Goal: Task Accomplishment & Management: Manage account settings

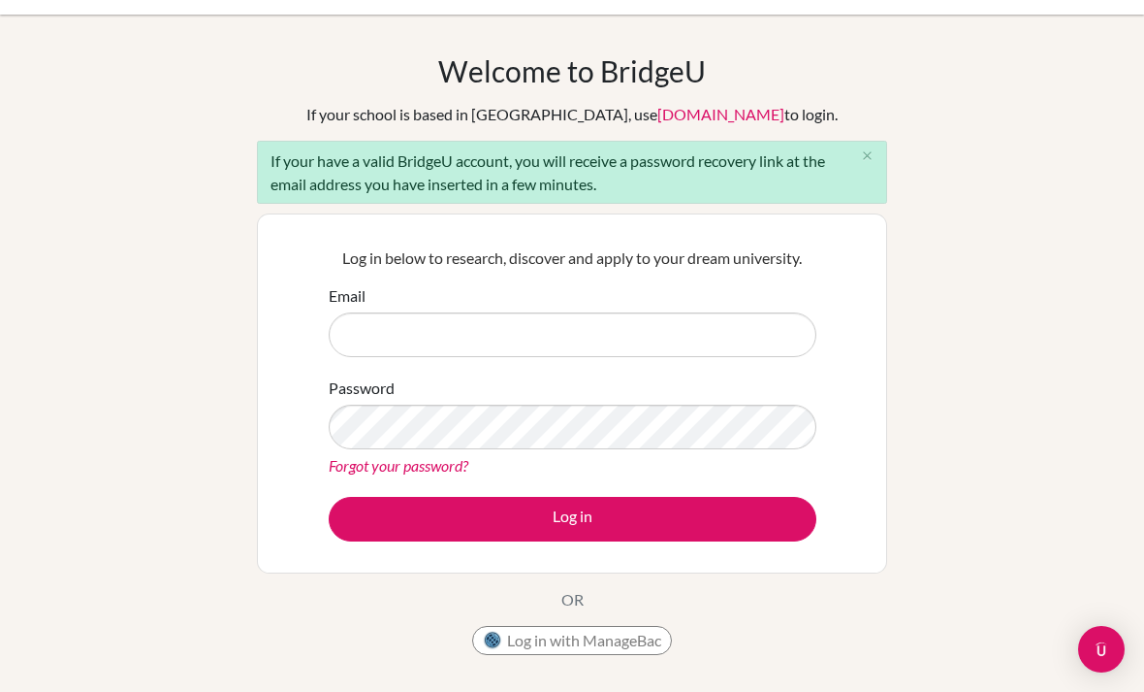
scroll to position [40, 0]
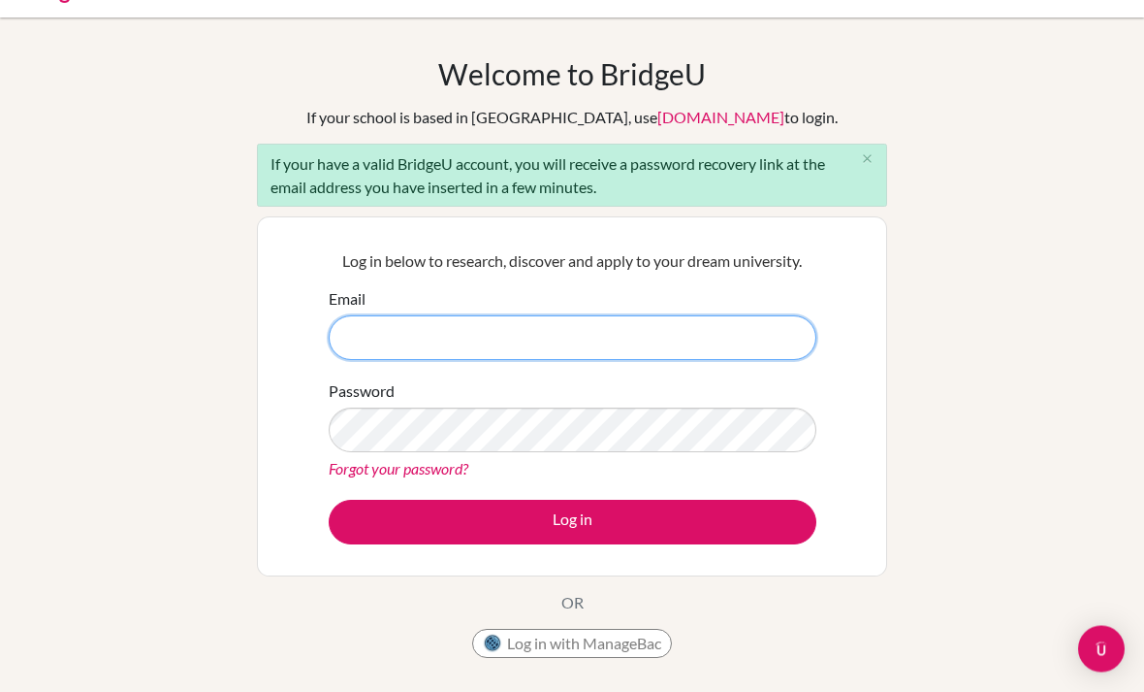
click at [355, 340] on input "Email" at bounding box center [573, 338] width 488 height 45
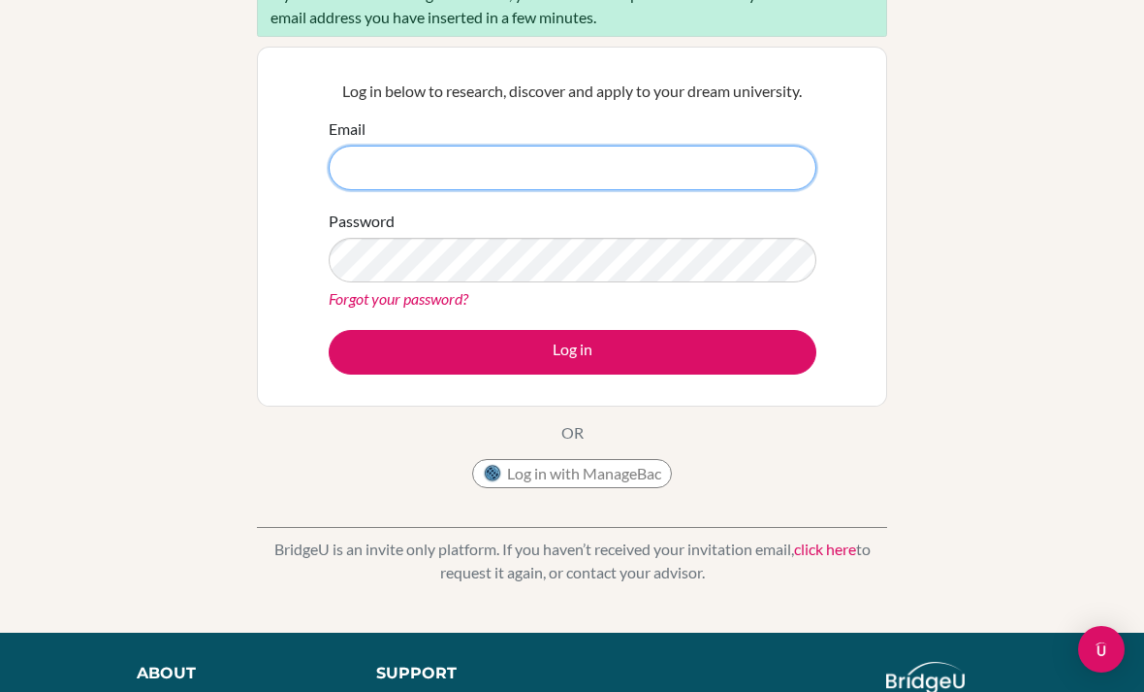
scroll to position [209, 0]
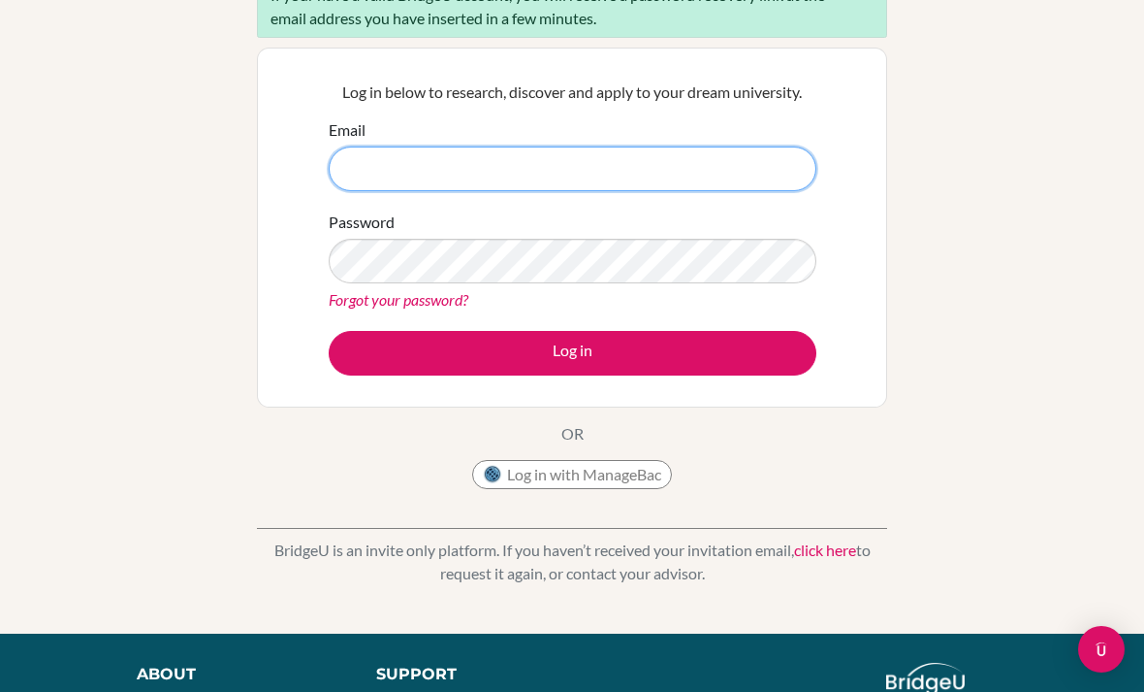
type input "L"
type input "laugh.gensin@gmail.com"
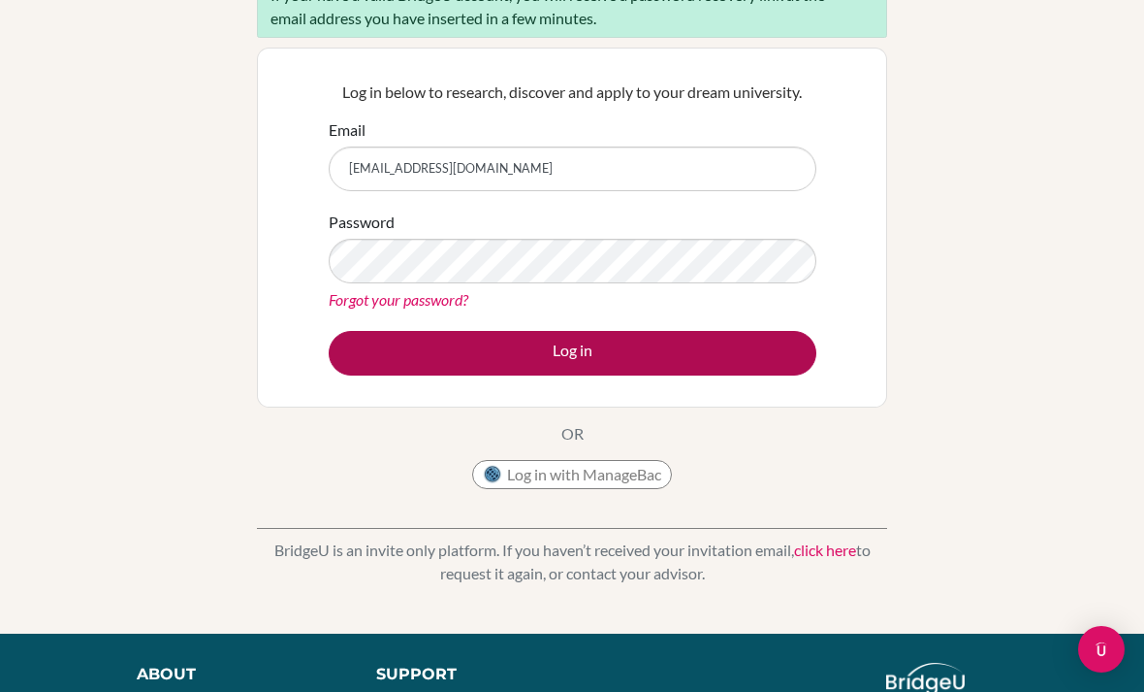
click at [384, 353] on button "Log in" at bounding box center [573, 353] width 488 height 45
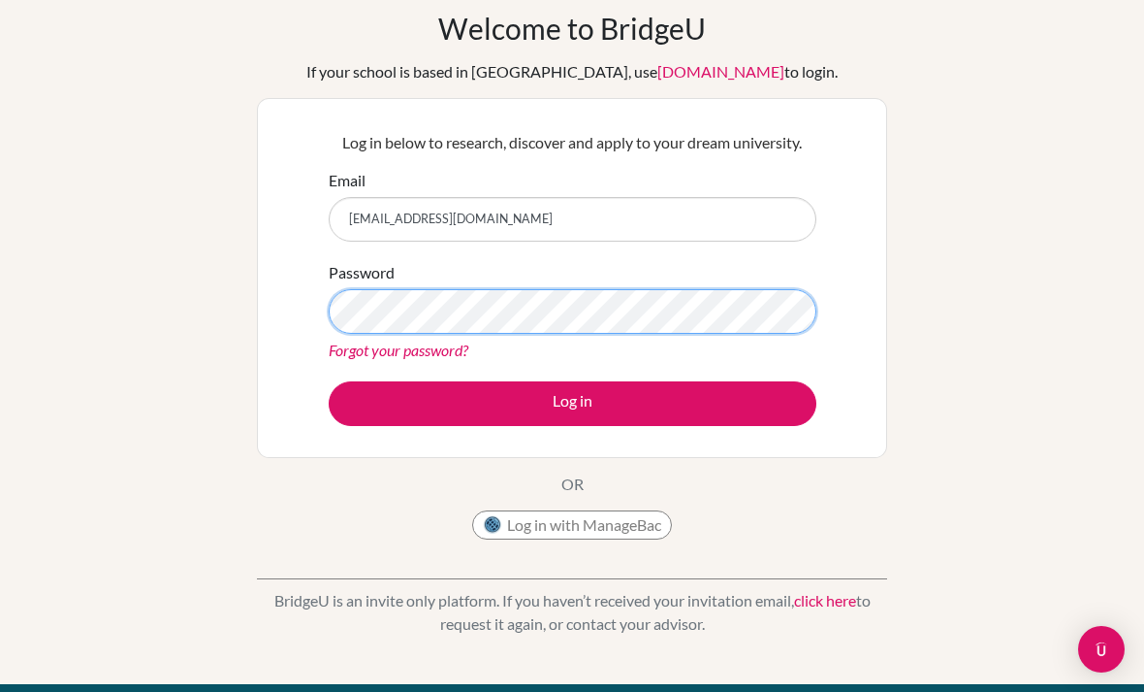
scroll to position [85, 0]
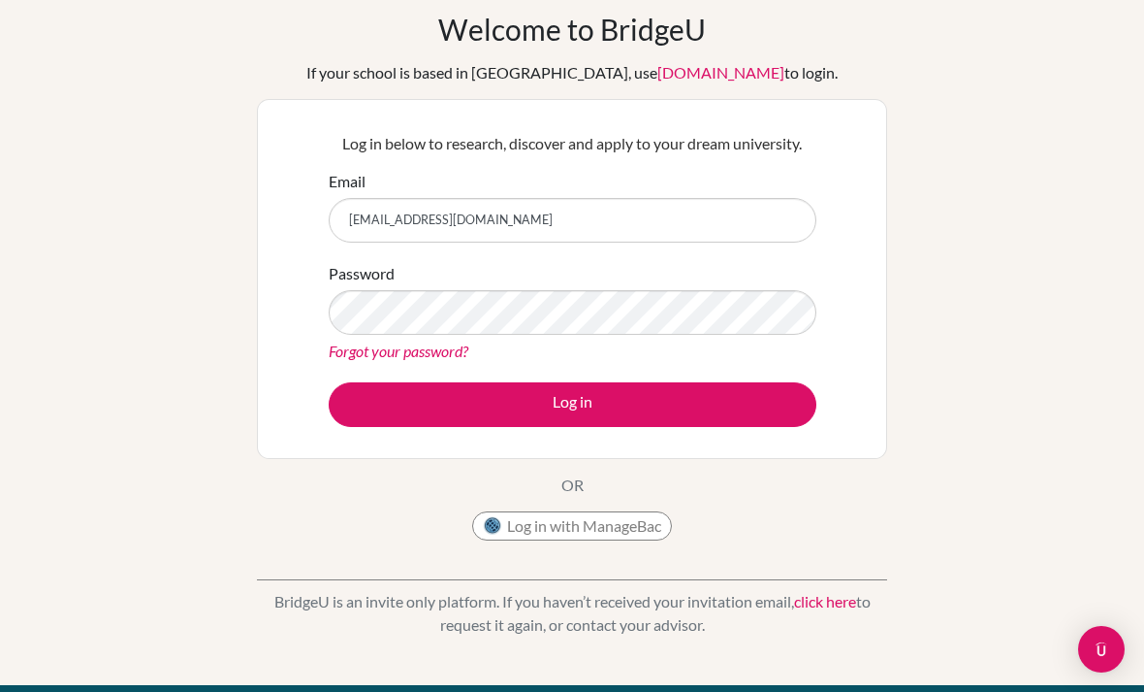
click at [380, 376] on form "Email laugh.gensin@gmail.com Password Forgot your password? Log in" at bounding box center [573, 298] width 488 height 257
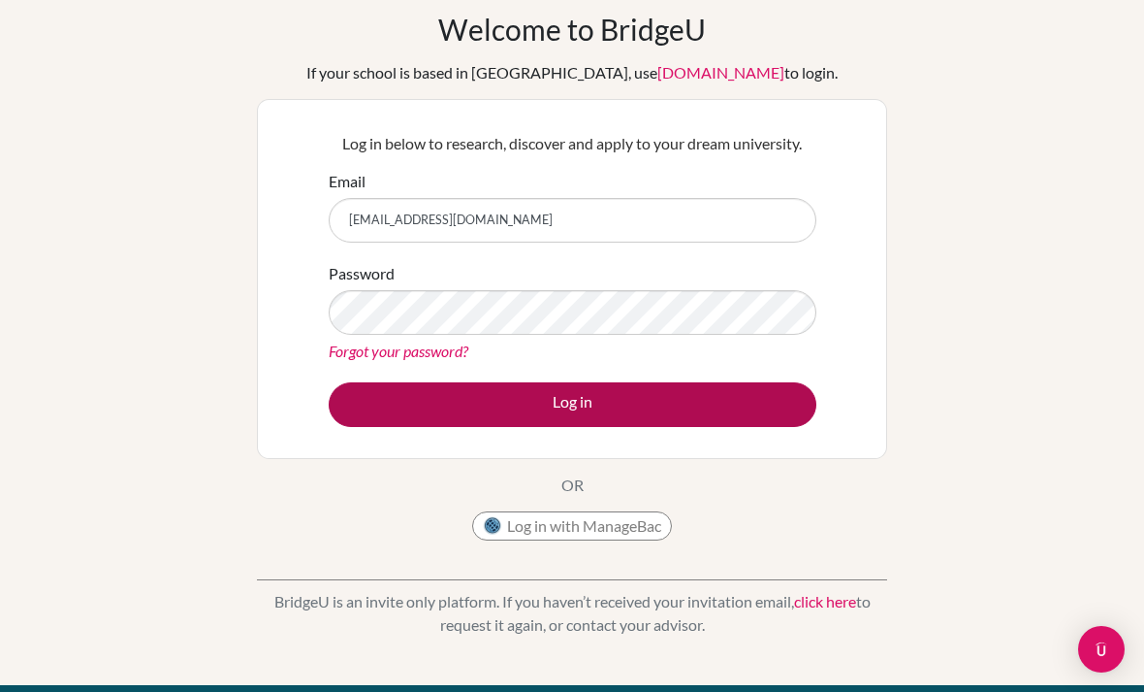
click at [355, 416] on button "Log in" at bounding box center [573, 404] width 488 height 45
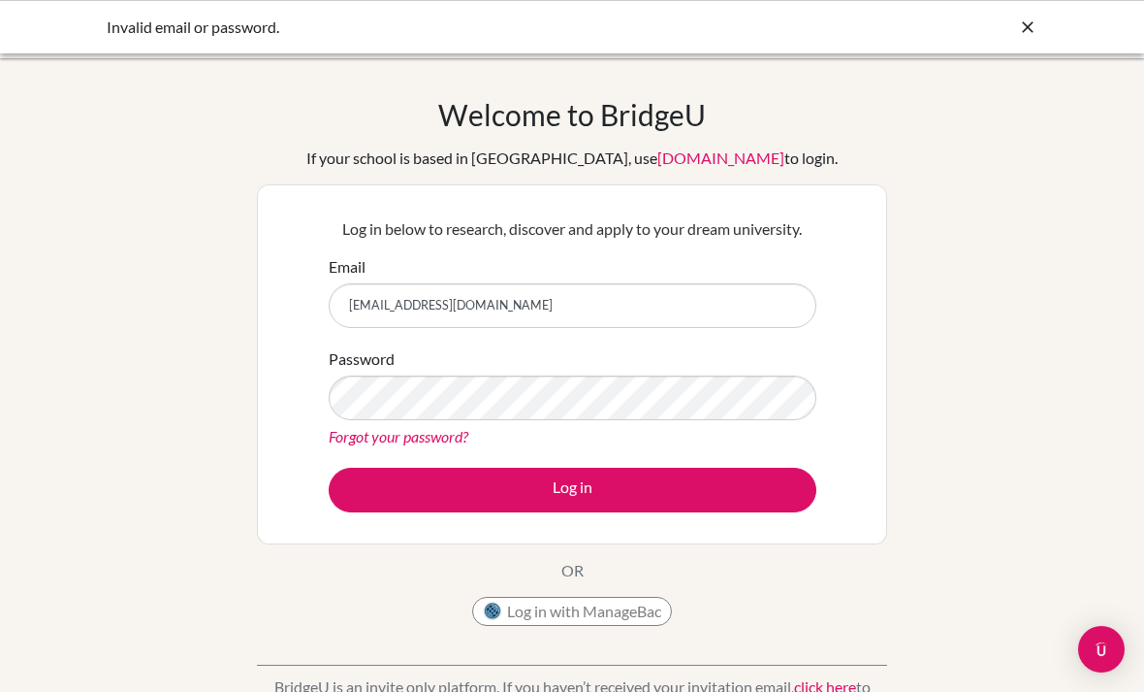
click at [374, 368] on label "Password" at bounding box center [362, 358] width 66 height 23
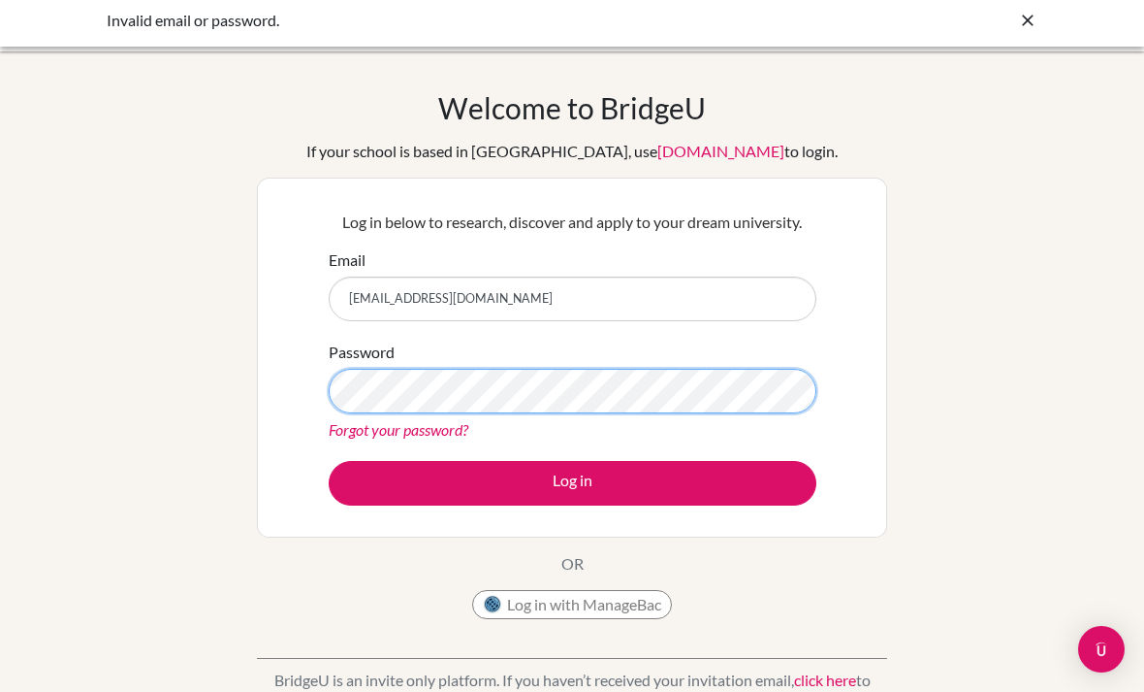
scroll to position [6, 0]
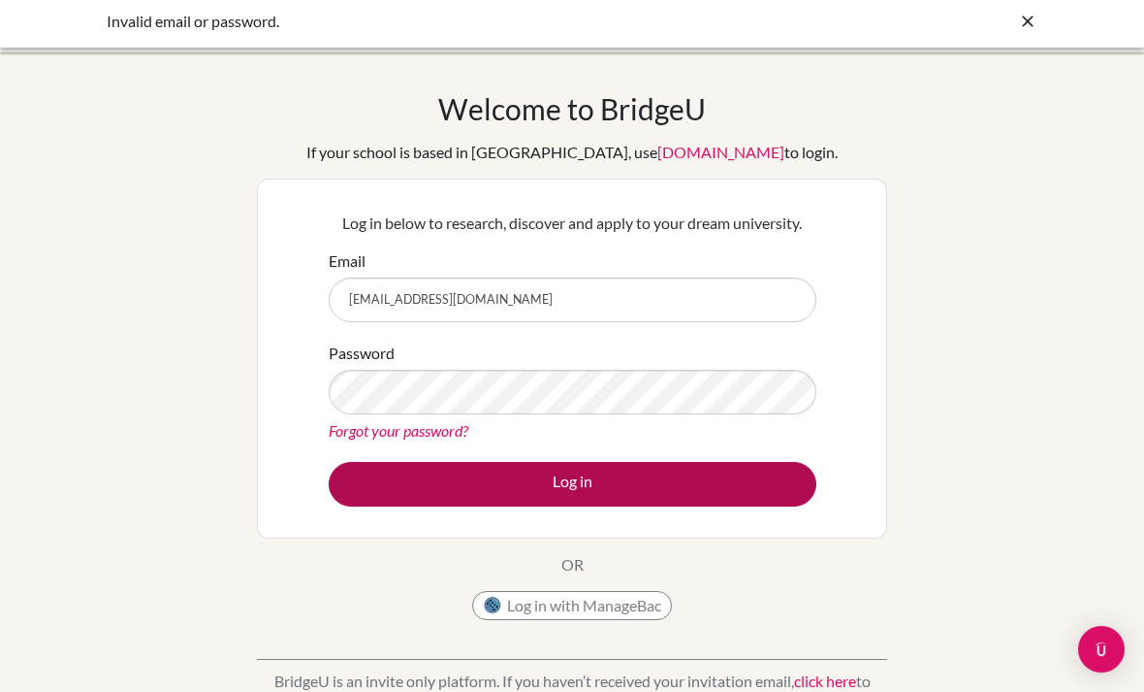
click at [375, 480] on button "Log in" at bounding box center [573, 484] width 488 height 45
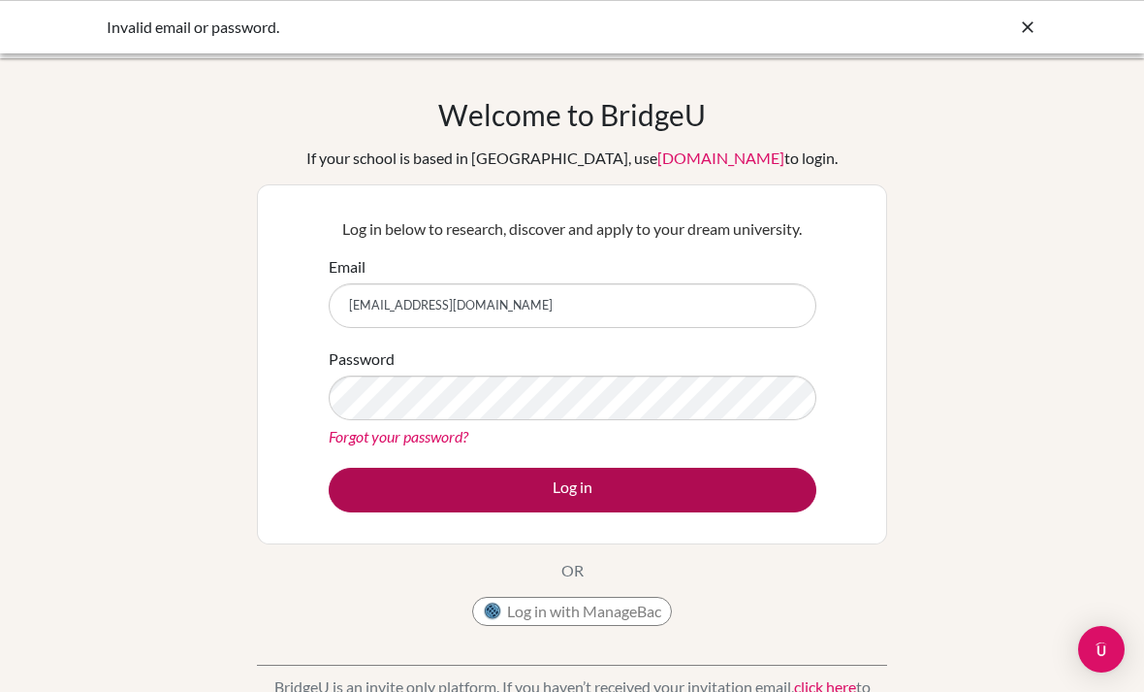
click at [378, 497] on button "Log in" at bounding box center [573, 489] width 488 height 45
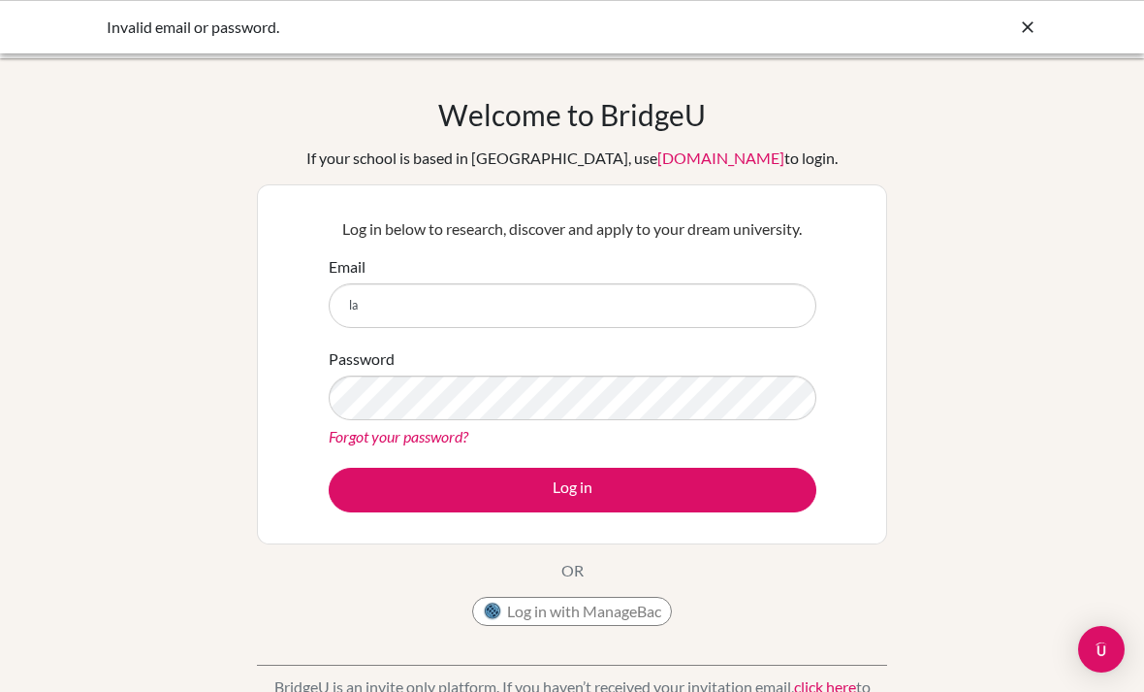
type input "l"
click at [60, 268] on div "Welcome to BridgeU If your school is based in China, use app.bridge-u.com.cn to…" at bounding box center [572, 414] width 1144 height 634
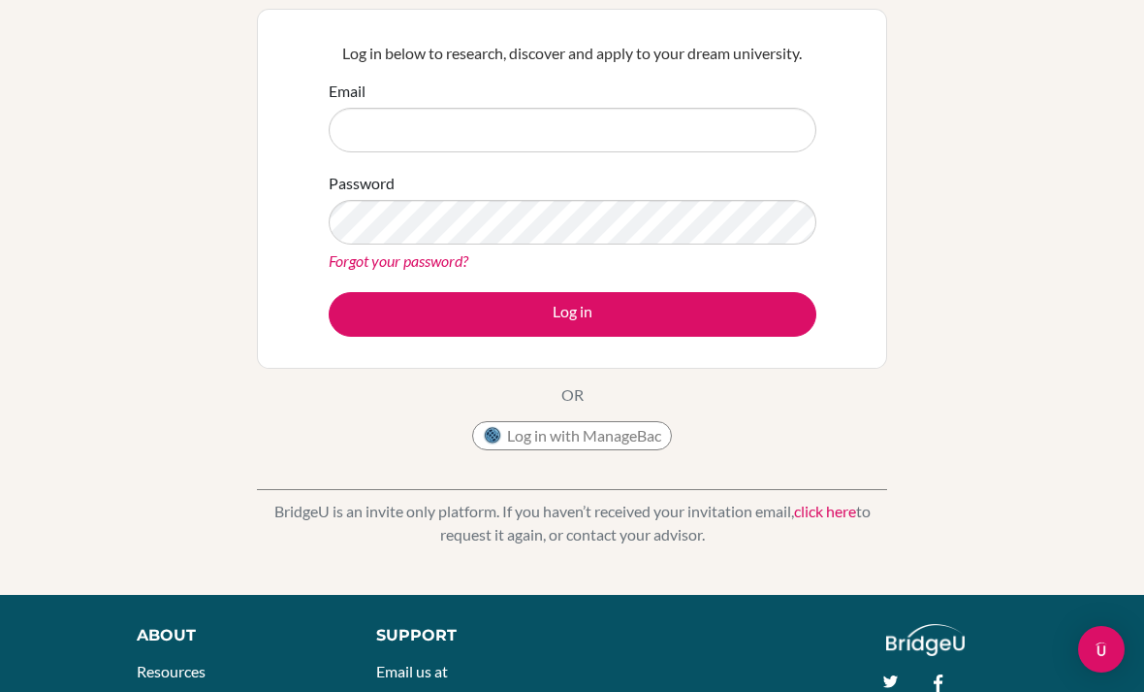
scroll to position [178, 0]
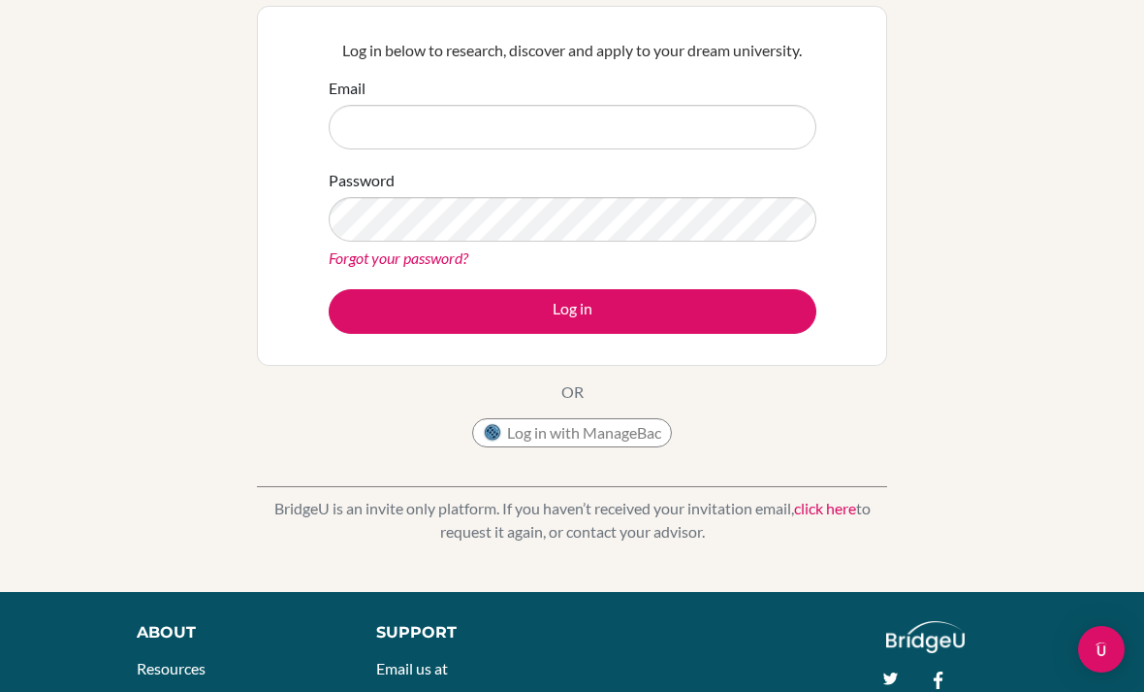
click at [485, 433] on img at bounding box center [492, 432] width 19 height 19
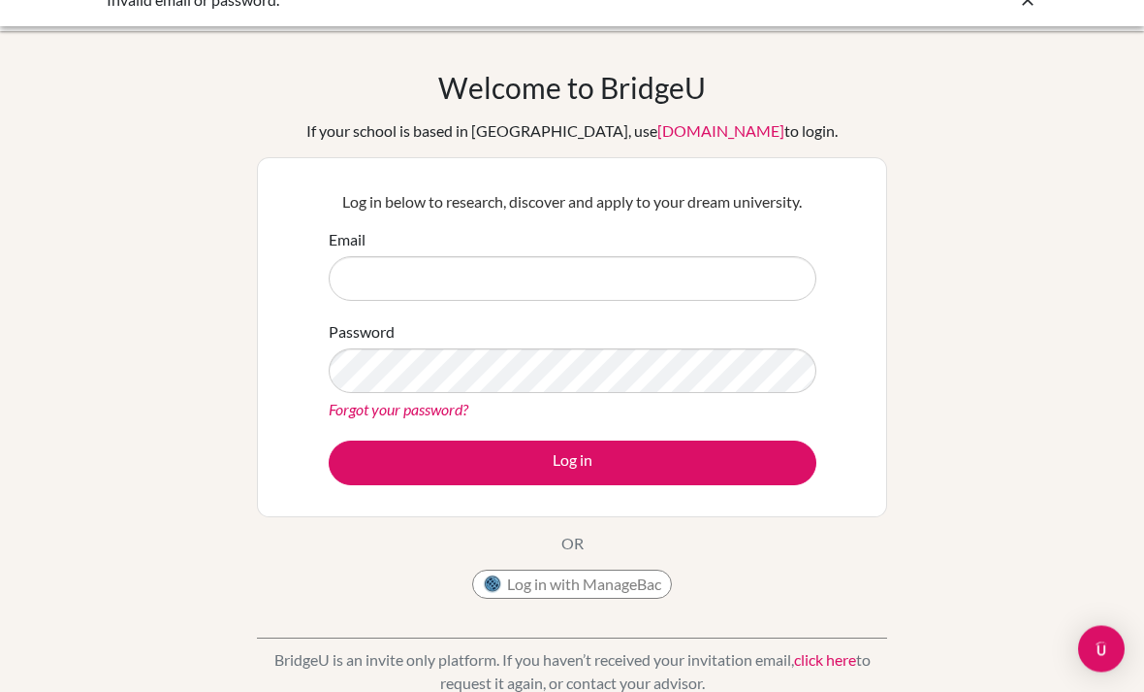
scroll to position [0, 0]
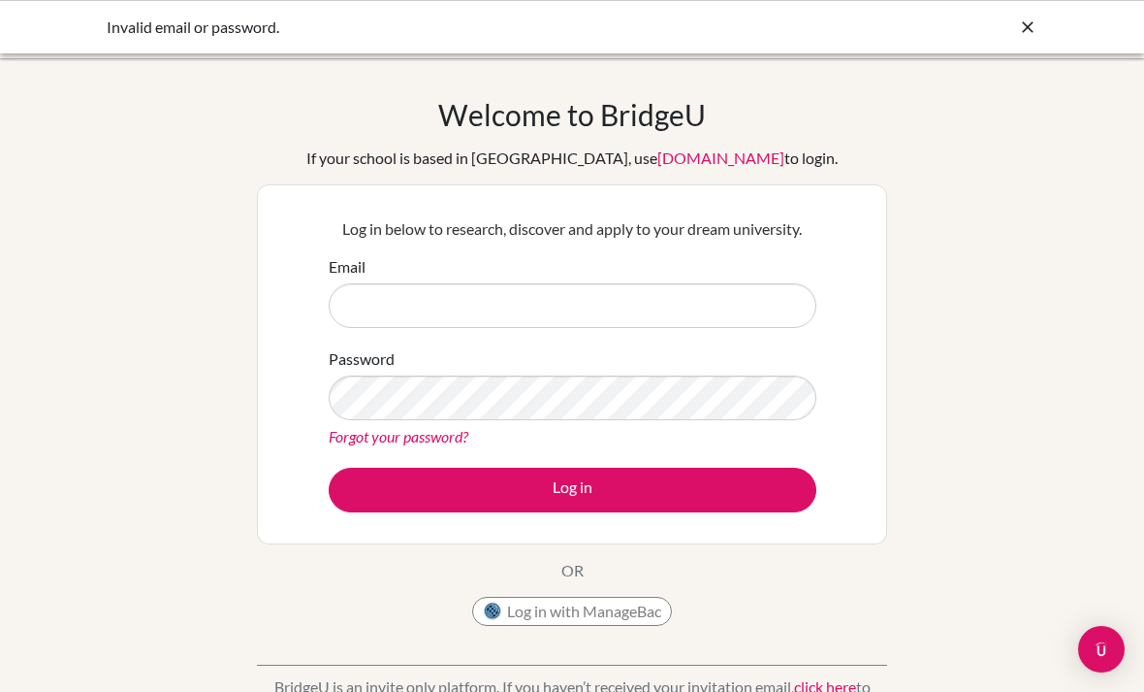
click at [1034, 26] on icon at bounding box center [1027, 26] width 19 height 19
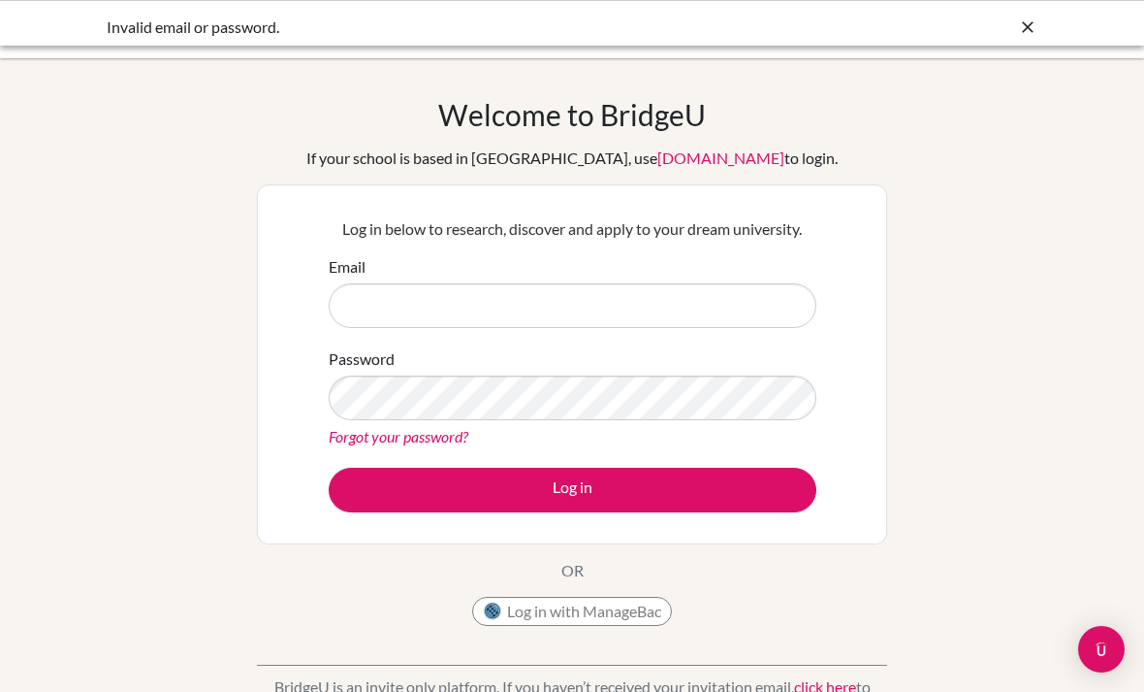
click at [1037, 22] on icon at bounding box center [1027, 26] width 19 height 19
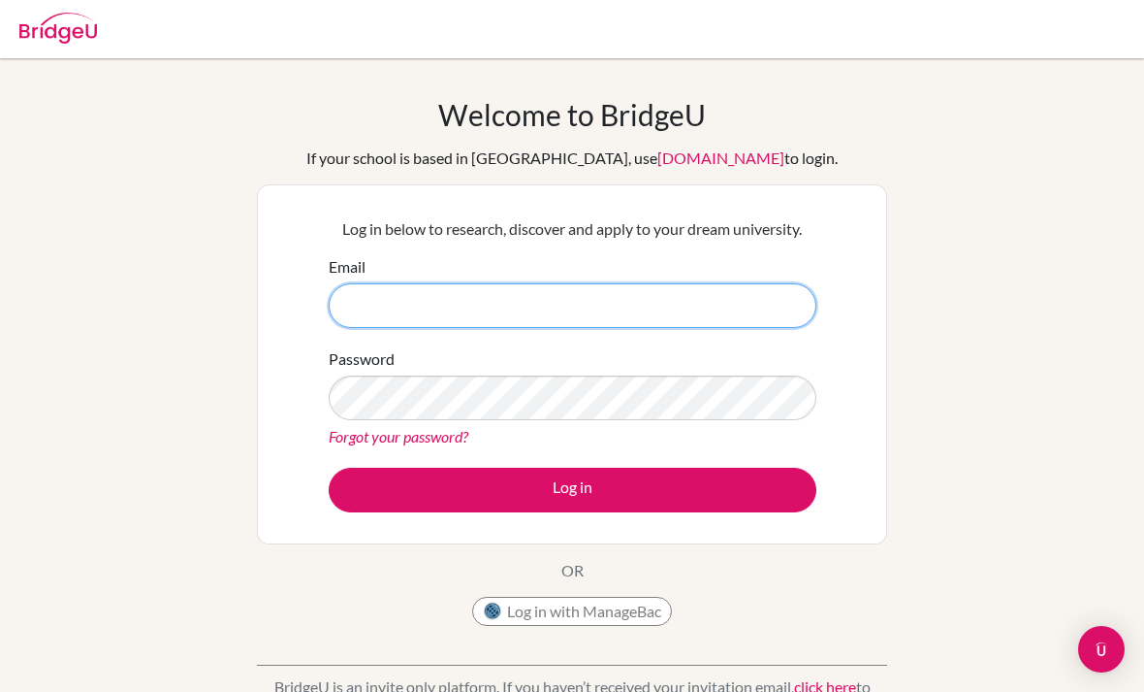
click at [373, 301] on input "Email" at bounding box center [573, 305] width 488 height 45
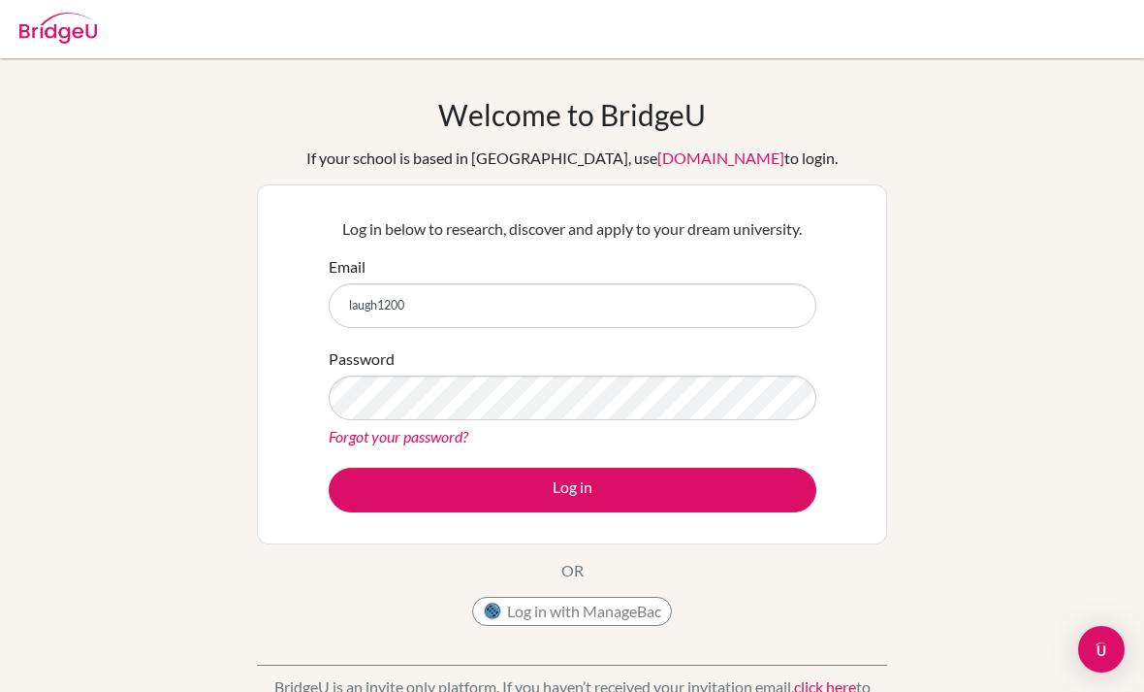
click at [572, 489] on button "Log in" at bounding box center [573, 489] width 488 height 45
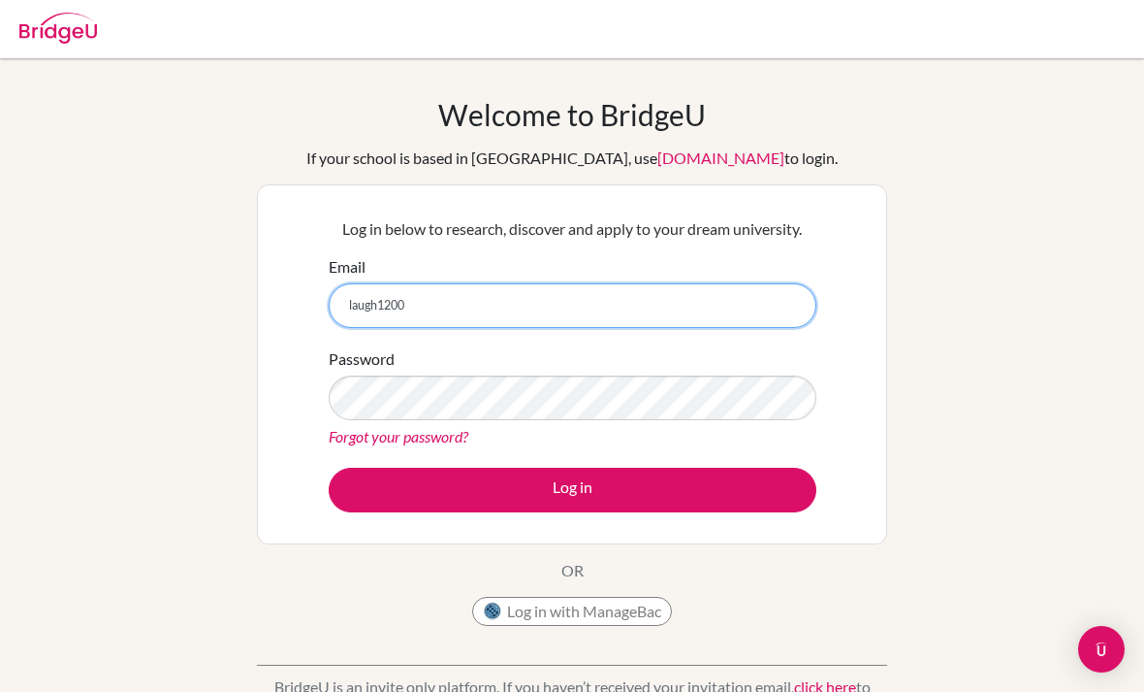
click at [379, 297] on input "laugh1200" at bounding box center [573, 305] width 488 height 45
type input "[EMAIL_ADDRESS][DOMAIN_NAME]"
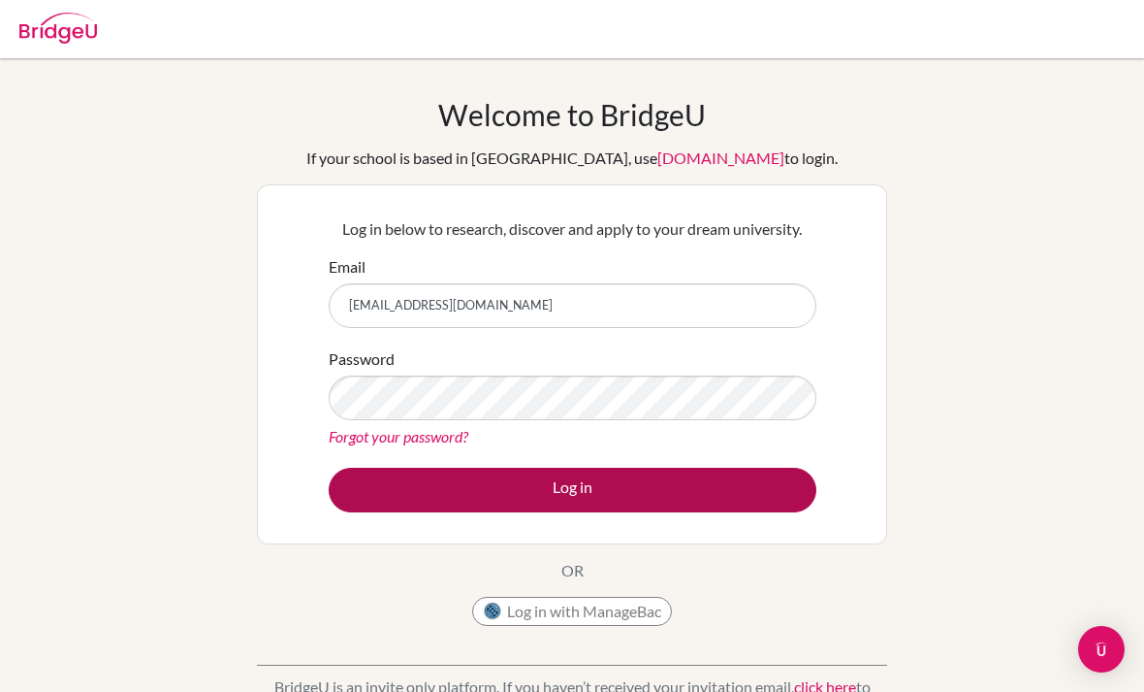
click at [673, 483] on button "Log in" at bounding box center [573, 489] width 488 height 45
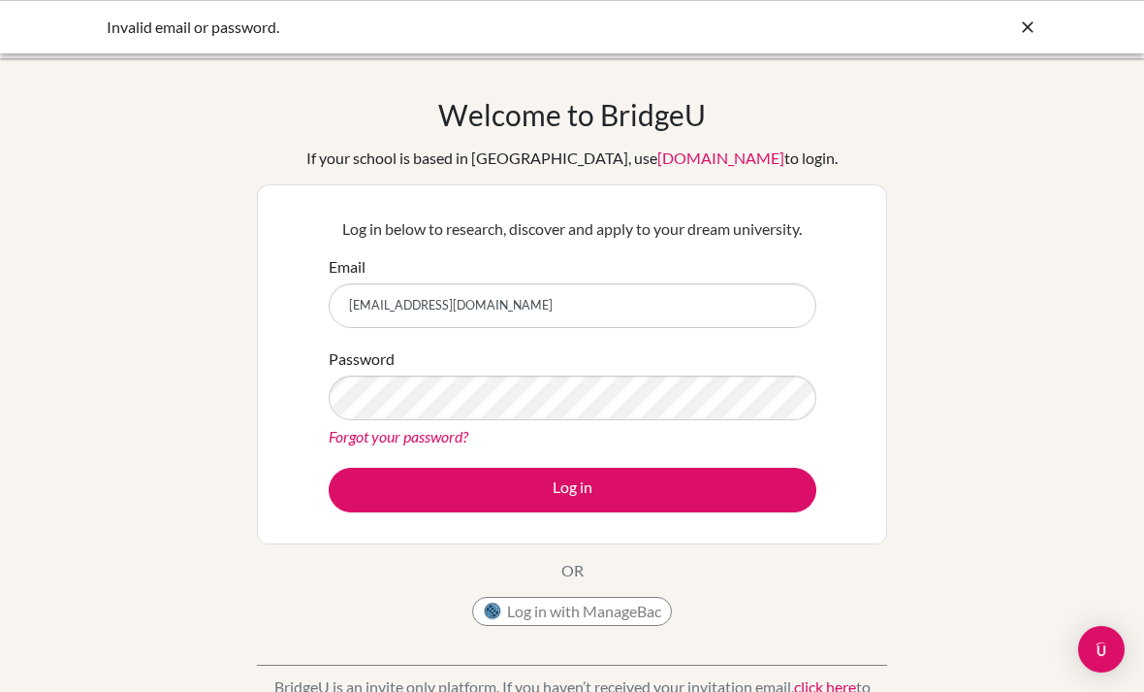
click at [1003, 232] on div "Welcome to [GEOGRAPHIC_DATA] If your school is based in [GEOGRAPHIC_DATA], use …" at bounding box center [572, 414] width 1144 height 634
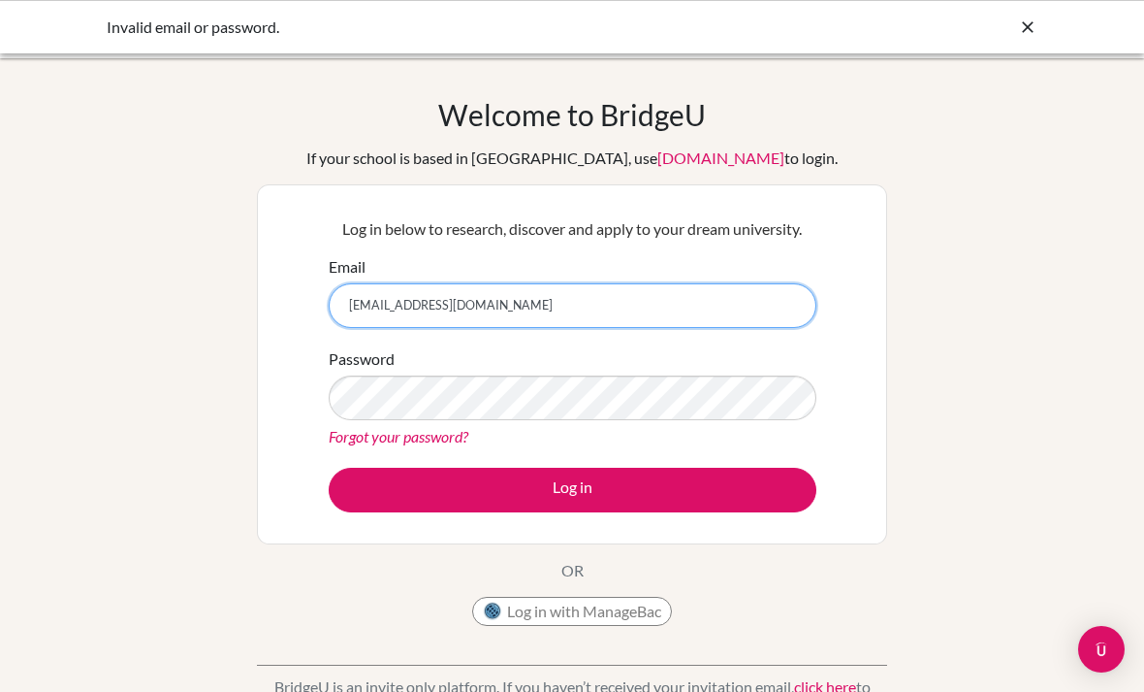
click at [746, 303] on input "[EMAIL_ADDRESS][DOMAIN_NAME]" at bounding box center [573, 305] width 488 height 45
click at [753, 305] on input "[EMAIL_ADDRESS][DOMAIN_NAME]" at bounding box center [573, 305] width 488 height 45
click at [762, 304] on input "[EMAIL_ADDRESS][DOMAIN_NAME]" at bounding box center [573, 305] width 488 height 45
type input "l"
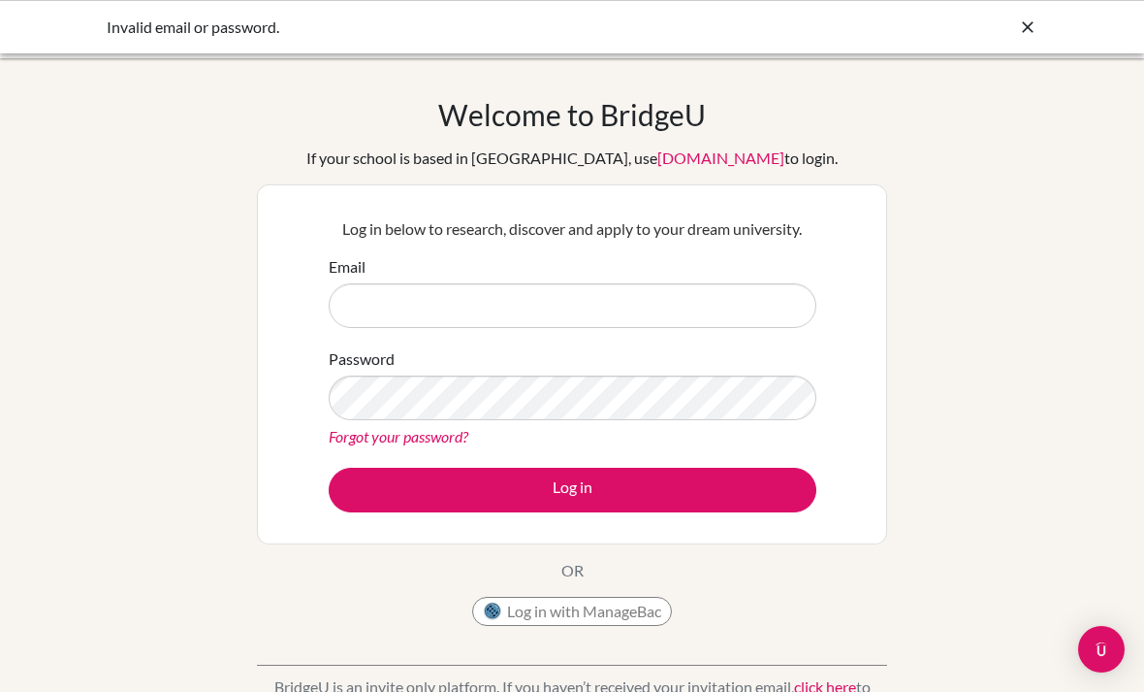
click at [432, 442] on link "Forgot your password?" at bounding box center [399, 436] width 140 height 18
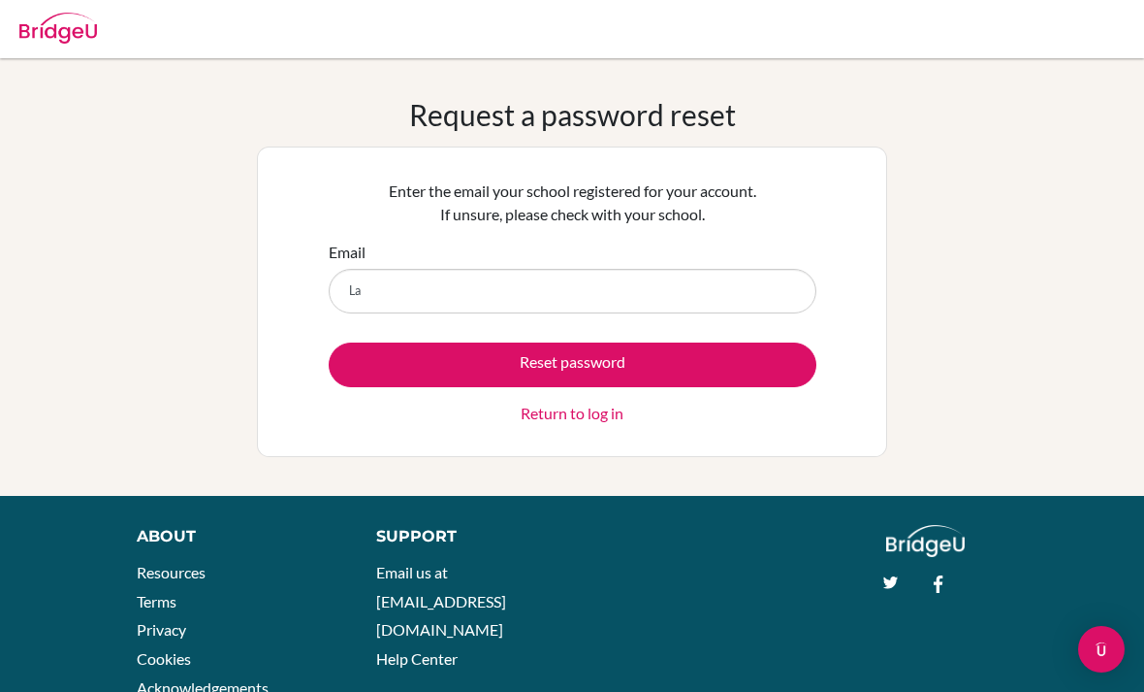
type input "L"
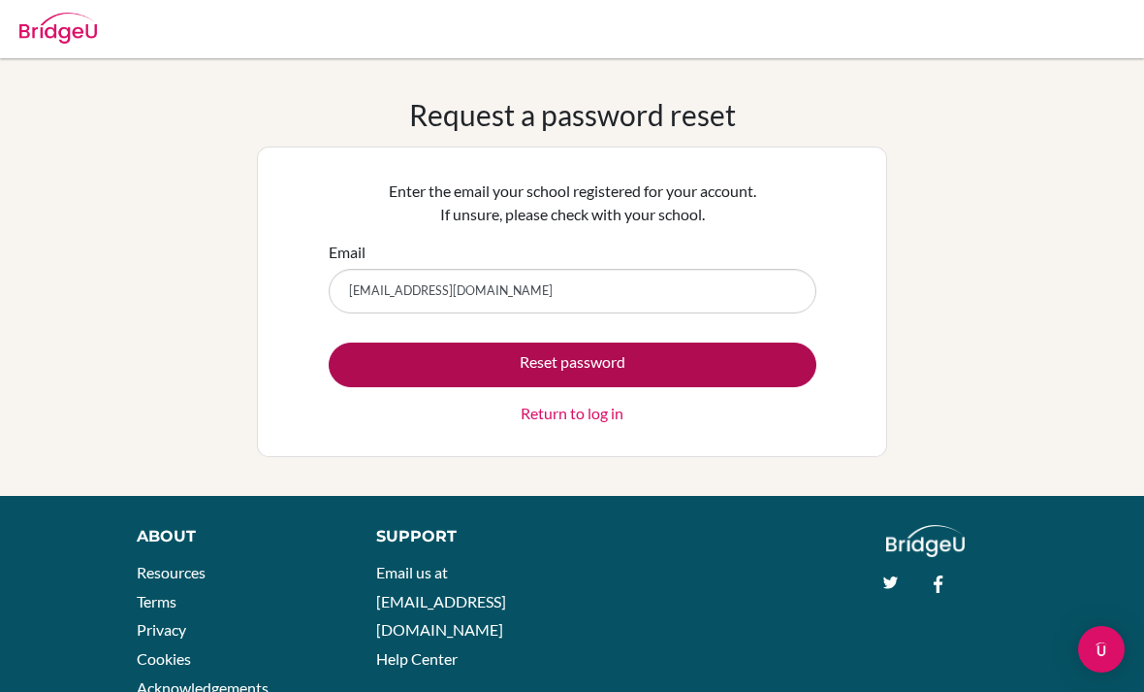
type input "[EMAIL_ADDRESS][DOMAIN_NAME]"
click at [751, 356] on button "Reset password" at bounding box center [573, 364] width 488 height 45
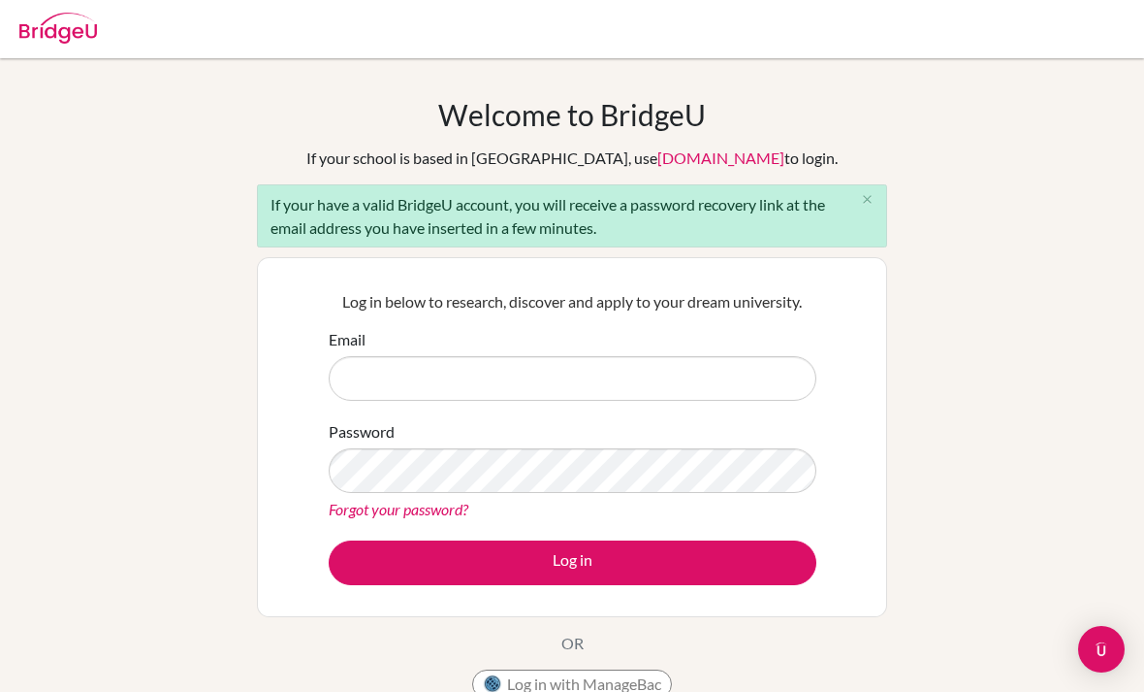
scroll to position [179, 0]
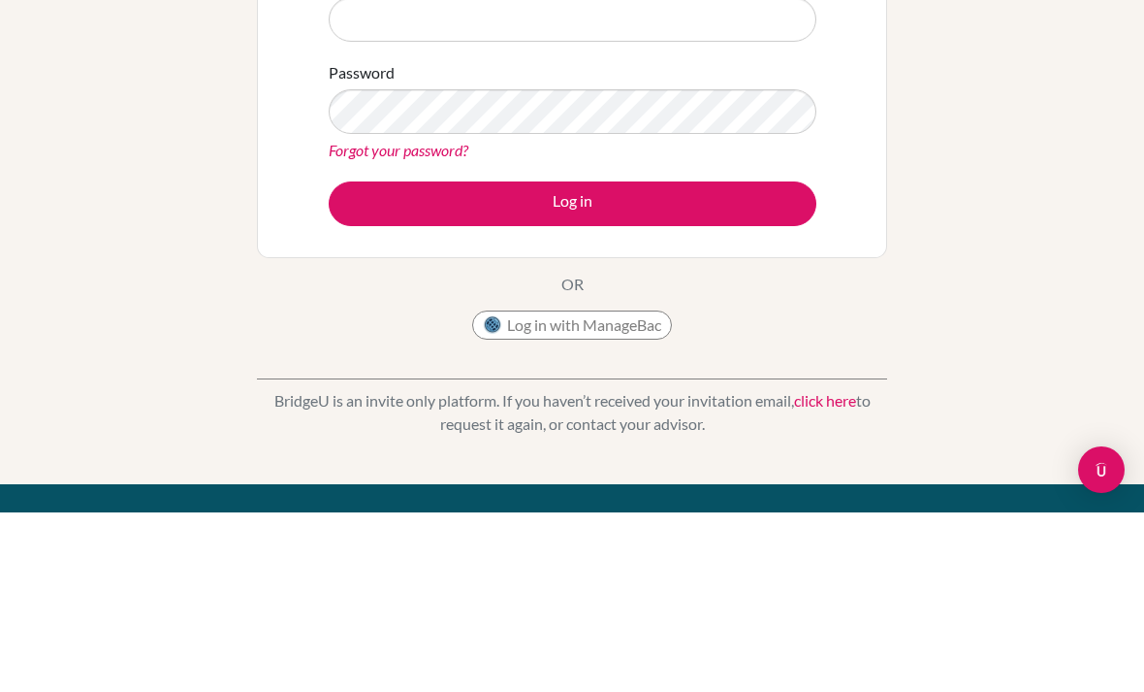
click at [679, 93] on div "Log in below to research, discover and apply to your dream university. Email Pa…" at bounding box center [572, 258] width 630 height 360
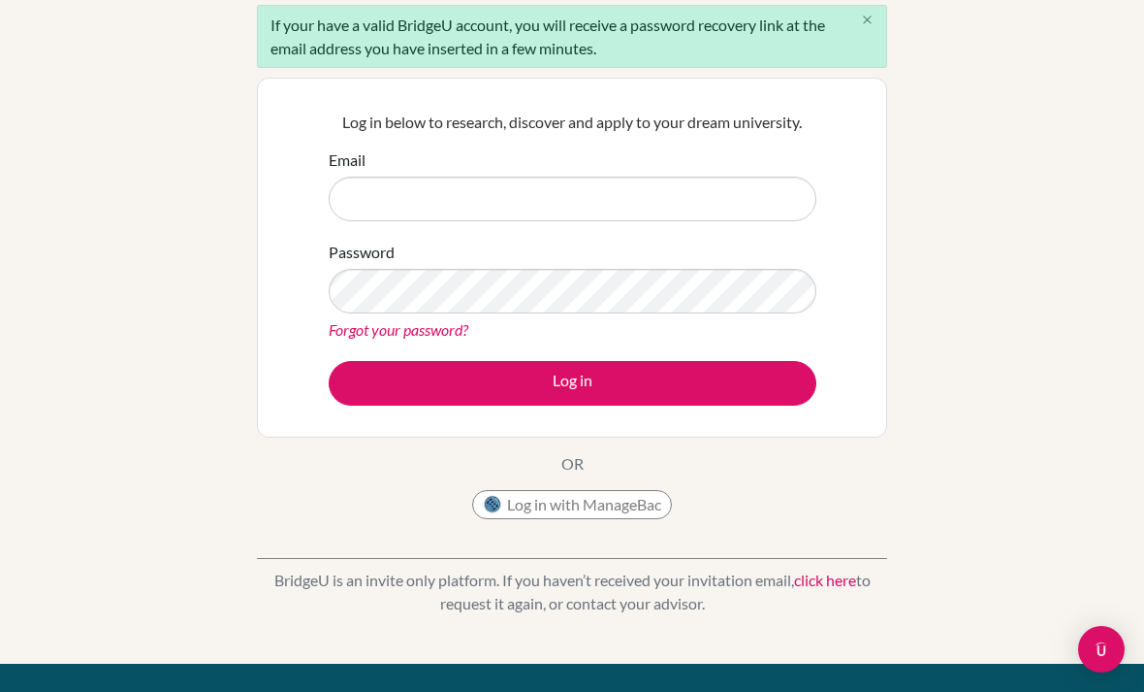
click at [858, 16] on button "close" at bounding box center [867, 20] width 39 height 29
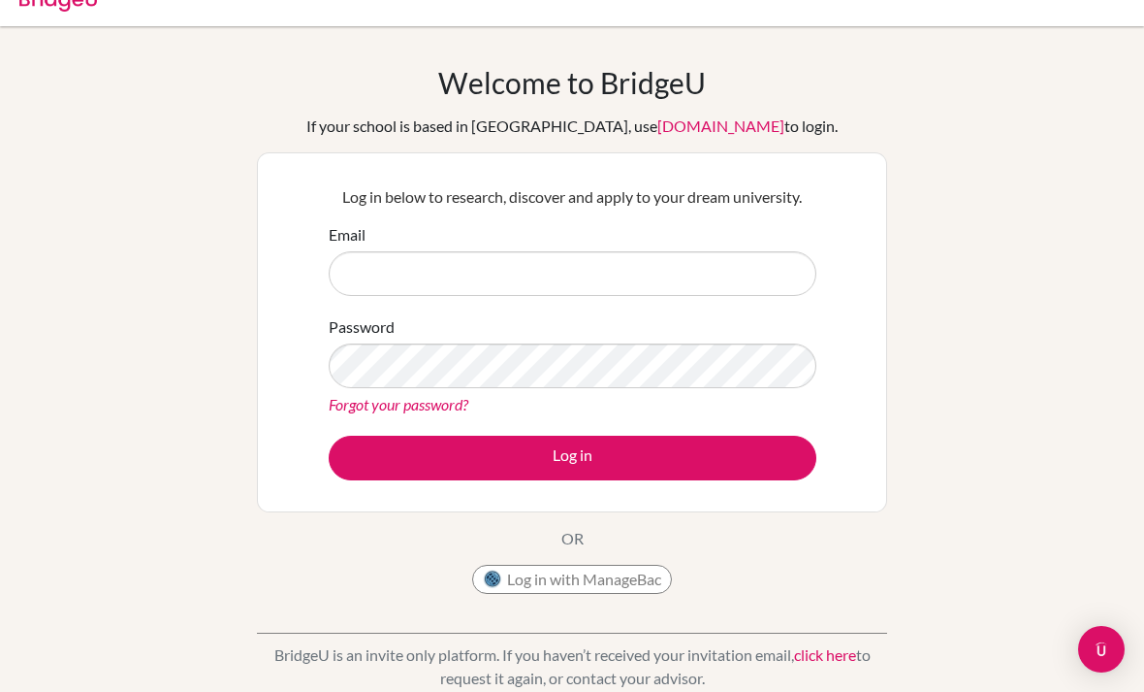
scroll to position [0, 0]
